Goal: Entertainment & Leisure: Consume media (video, audio)

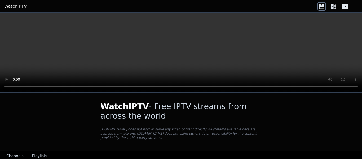
click at [37, 155] on button "Playlists" at bounding box center [39, 156] width 15 height 10
click at [18, 155] on button "Channels" at bounding box center [14, 156] width 17 height 10
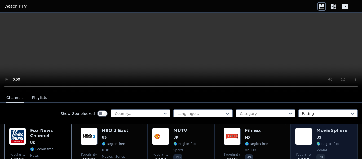
scroll to position [74, 0]
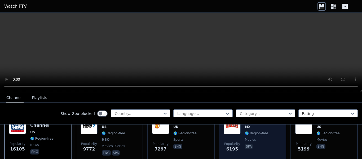
click at [253, 141] on div "Filmex MX 🌎 Region-free movies spa" at bounding box center [256, 136] width 23 height 39
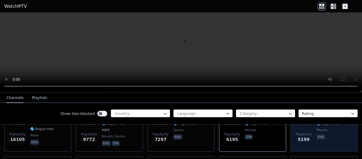
scroll to position [85, 0]
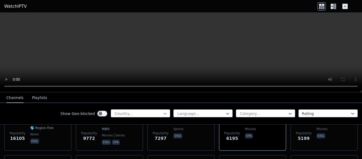
click at [165, 115] on icon at bounding box center [164, 113] width 5 height 5
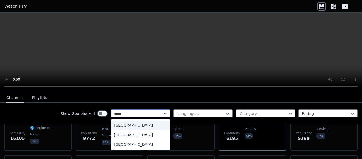
type input "******"
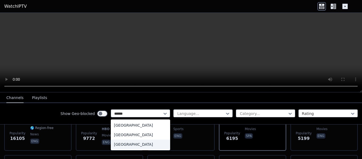
click at [140, 144] on div "[GEOGRAPHIC_DATA]" at bounding box center [140, 144] width 59 height 10
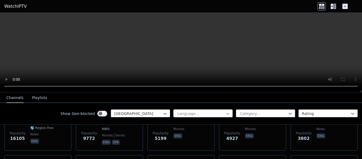
click at [227, 113] on icon at bounding box center [227, 113] width 5 height 5
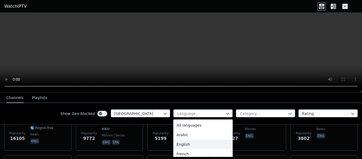
click at [197, 143] on div "English" at bounding box center [202, 144] width 59 height 10
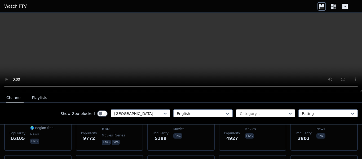
click at [272, 111] on div at bounding box center [263, 113] width 48 height 5
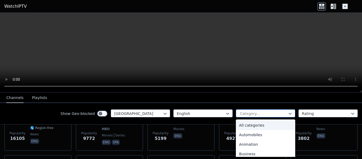
type input "*"
click at [271, 133] on div "Automobiles" at bounding box center [265, 135] width 59 height 10
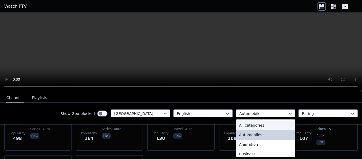
click at [258, 125] on div "All categories" at bounding box center [265, 125] width 59 height 10
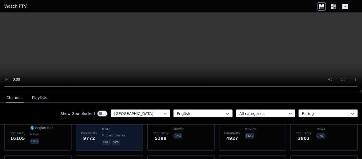
click at [108, 135] on span "movies" at bounding box center [107, 135] width 11 height 4
click at [118, 133] on span "series" at bounding box center [119, 135] width 11 height 4
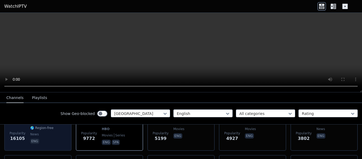
click at [30, 135] on span "news" at bounding box center [34, 134] width 8 height 4
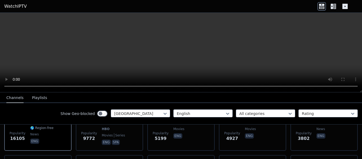
click at [327, 21] on video at bounding box center [181, 52] width 362 height 79
